Goal: Navigation & Orientation: Find specific page/section

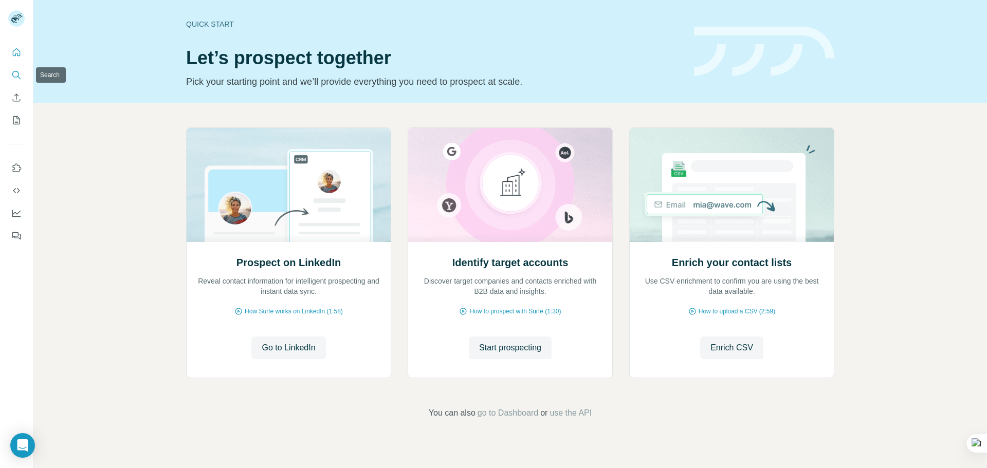
click at [17, 77] on icon "Search" at bounding box center [15, 74] width 7 height 7
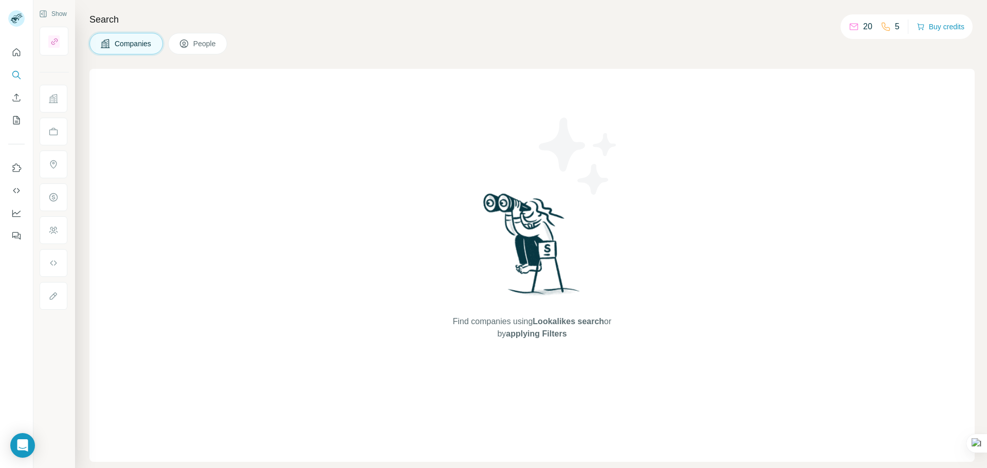
click at [206, 40] on span "People" at bounding box center [205, 44] width 24 height 10
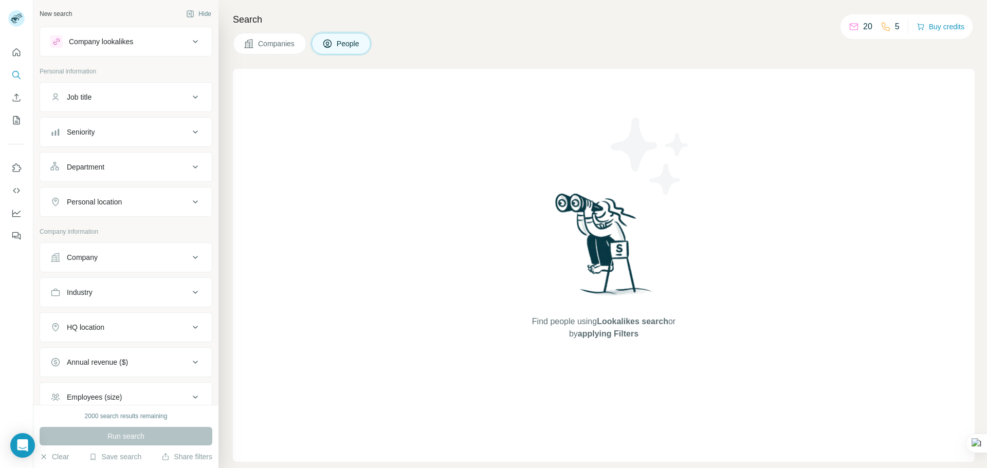
click at [180, 40] on div "Company lookalikes" at bounding box center [119, 41] width 139 height 12
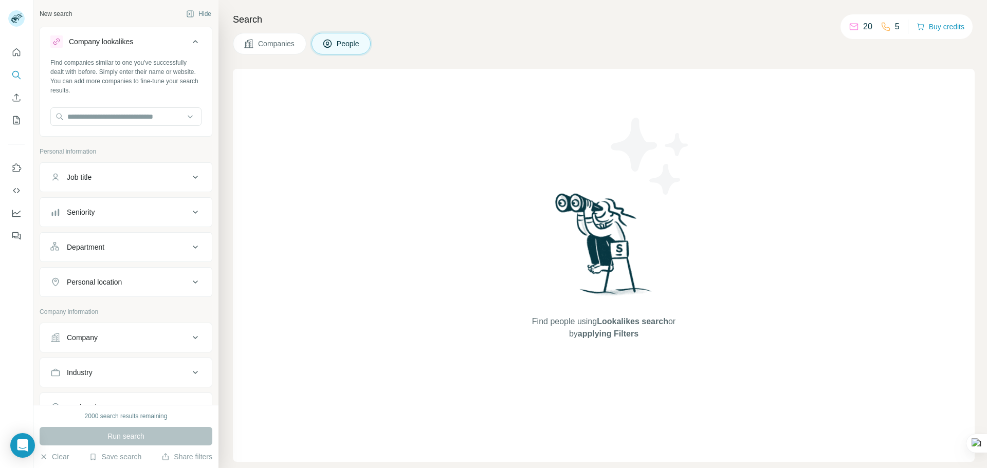
click at [181, 39] on div "Company lookalikes" at bounding box center [119, 41] width 139 height 12
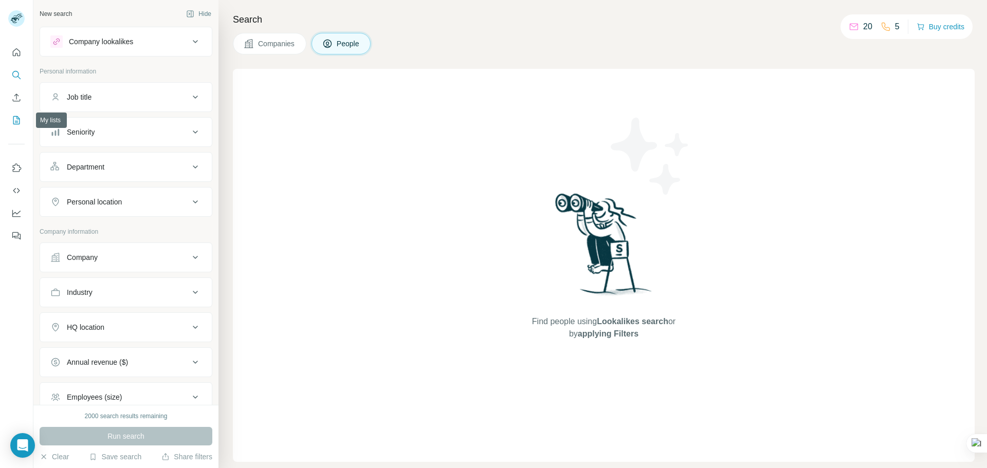
click at [20, 122] on icon "My lists" at bounding box center [16, 120] width 7 height 8
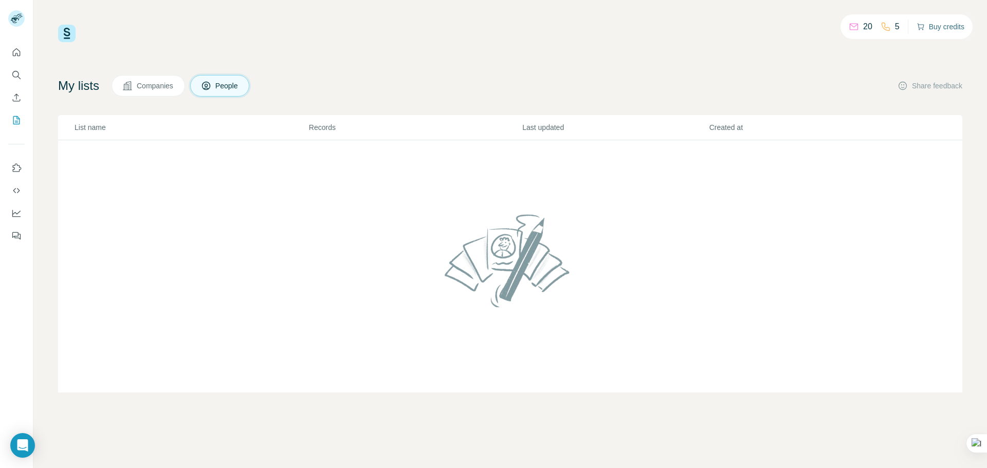
click at [936, 31] on button "Buy credits" at bounding box center [941, 27] width 48 height 14
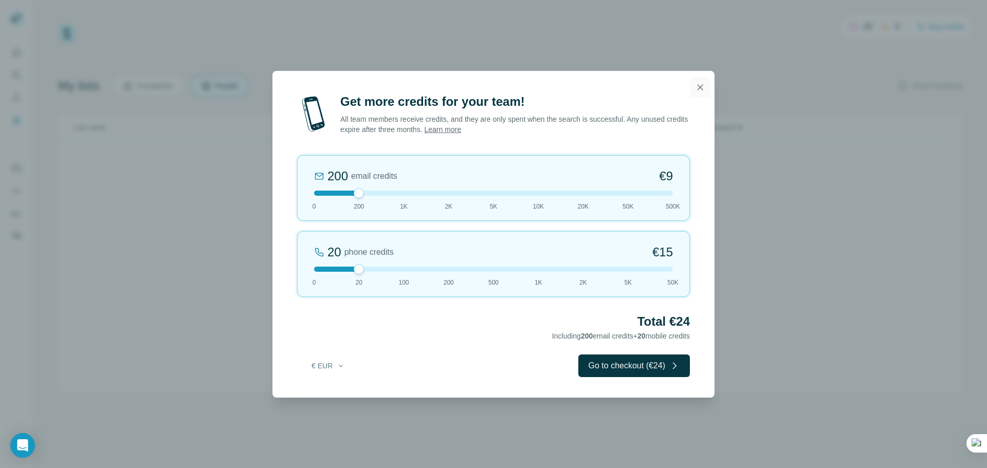
click at [695, 89] on button "button" at bounding box center [700, 87] width 21 height 21
